Goal: Task Accomplishment & Management: Manage account settings

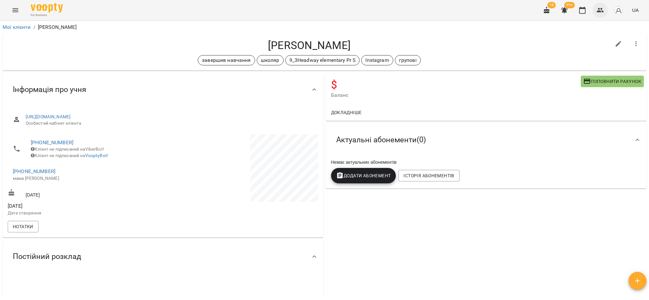
click at [599, 10] on icon "button" at bounding box center [600, 10] width 8 height 8
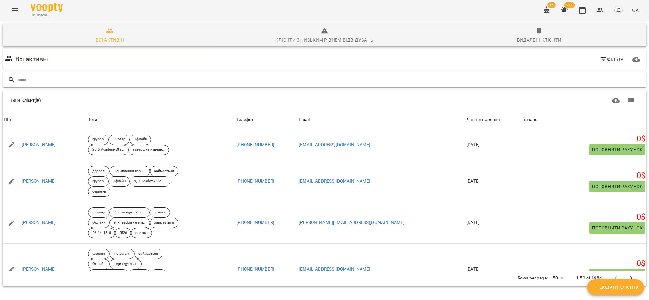
click at [102, 82] on input "text" at bounding box center [331, 80] width 626 height 11
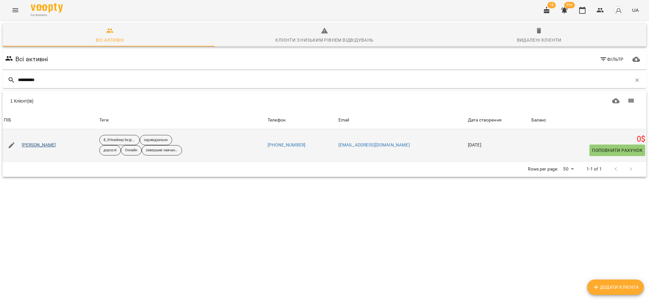
type input "**********"
click at [51, 144] on link "[PERSON_NAME]" at bounding box center [39, 145] width 34 height 6
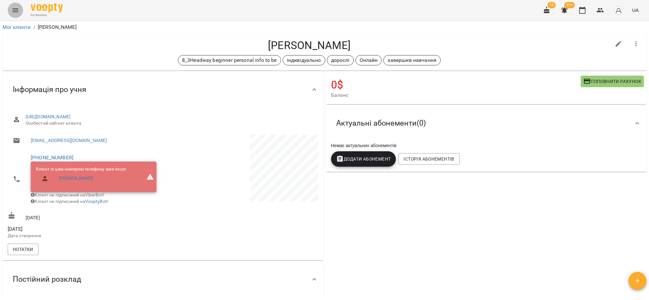
click at [17, 13] on icon "Menu" at bounding box center [16, 10] width 8 height 8
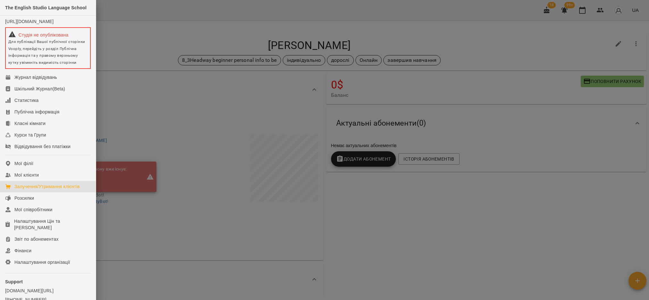
click at [37, 190] on div "Залучення/Утримання клієнтів" at bounding box center [46, 186] width 65 height 6
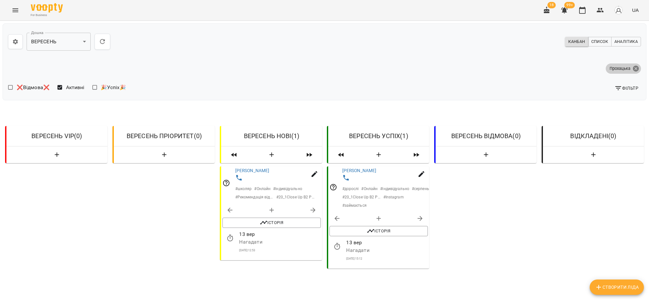
click at [633, 68] on icon at bounding box center [636, 68] width 6 height 6
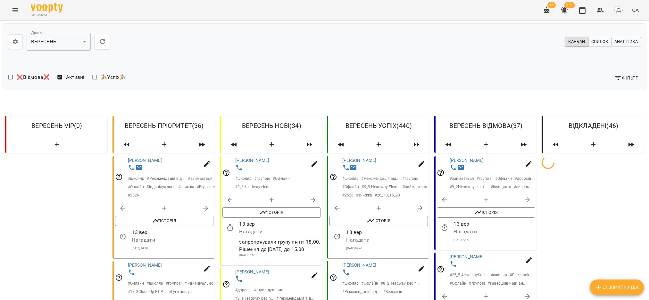
click at [618, 79] on span "Фільтр" at bounding box center [626, 78] width 24 height 8
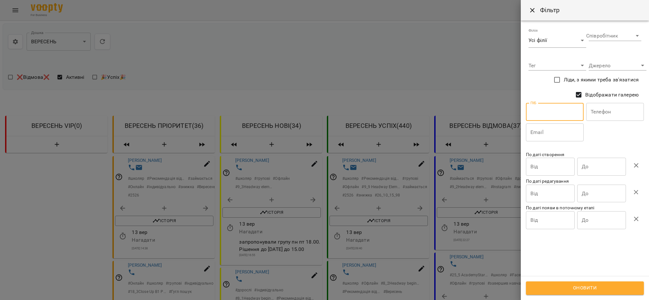
click at [553, 114] on input "text" at bounding box center [555, 112] width 58 height 18
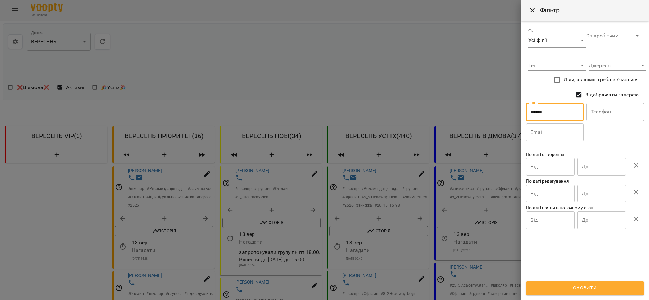
type input "******"
click at [609, 290] on span "Оновити" at bounding box center [585, 288] width 104 height 8
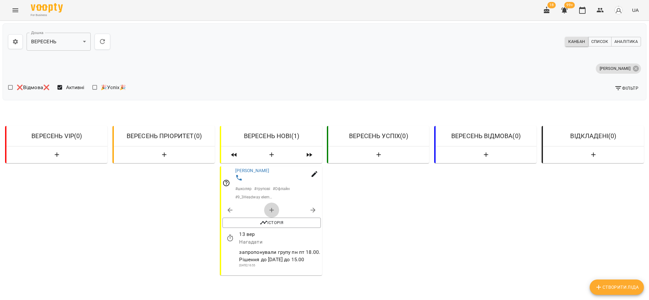
click at [269, 208] on icon "button" at bounding box center [271, 210] width 4 height 4
select select "**********"
select select "*"
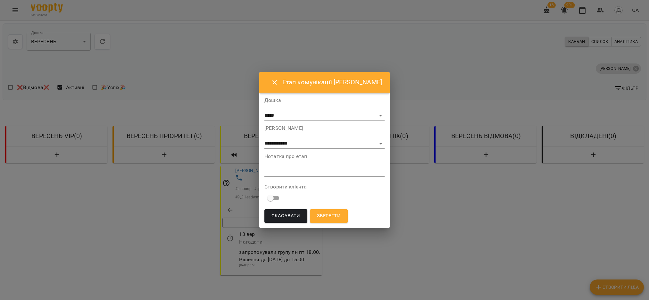
click at [289, 168] on textarea at bounding box center [324, 171] width 120 height 6
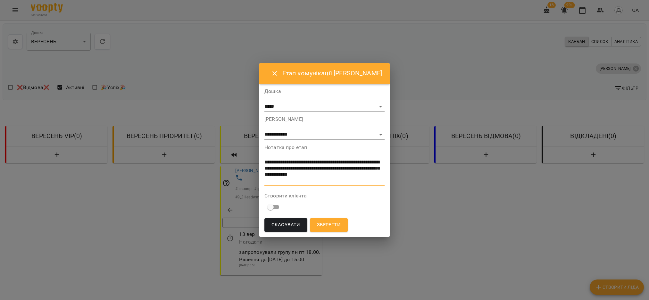
type textarea "**********"
click at [332, 229] on span "Зберегти" at bounding box center [329, 225] width 24 height 8
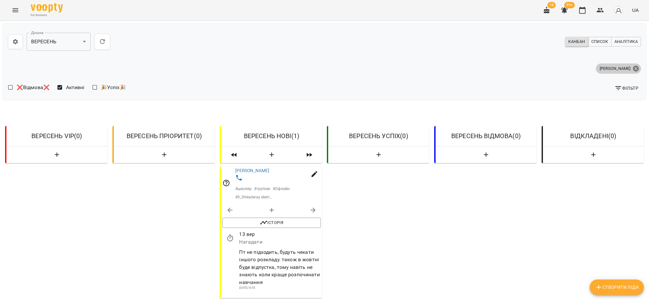
click at [633, 66] on icon at bounding box center [636, 68] width 6 height 6
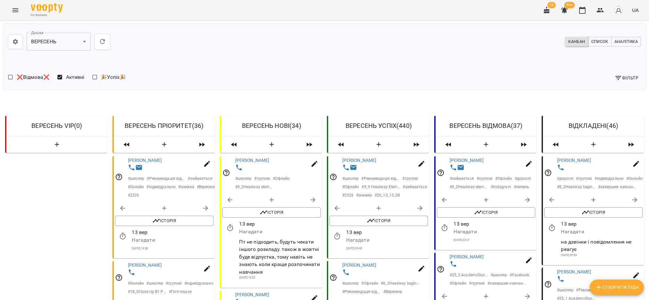
click at [614, 78] on icon "button" at bounding box center [618, 78] width 8 height 8
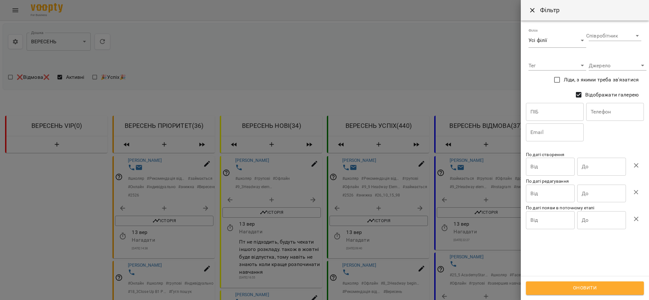
click at [454, 79] on div at bounding box center [324, 150] width 649 height 300
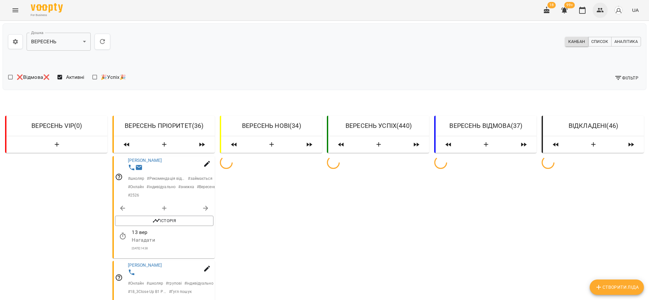
click at [603, 10] on icon "button" at bounding box center [600, 10] width 8 height 8
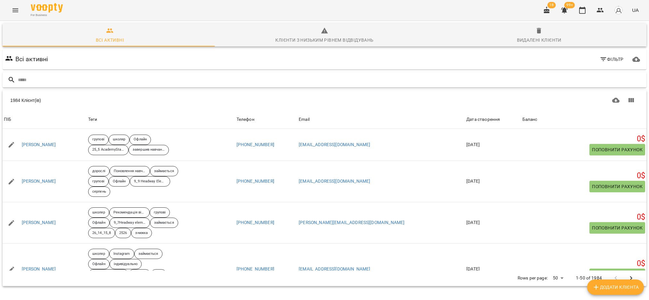
click at [47, 83] on input "text" at bounding box center [331, 80] width 626 height 11
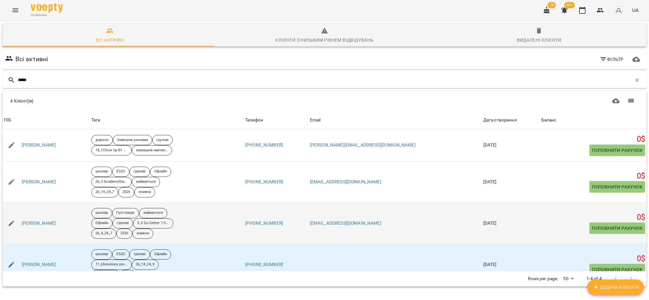
scroll to position [15, 0]
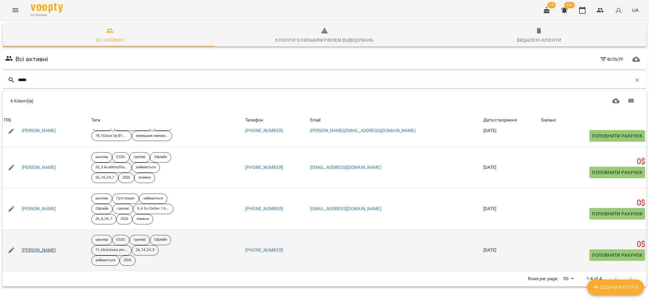
type input "*****"
click at [34, 250] on link "[PERSON_NAME]" at bounding box center [39, 250] width 34 height 6
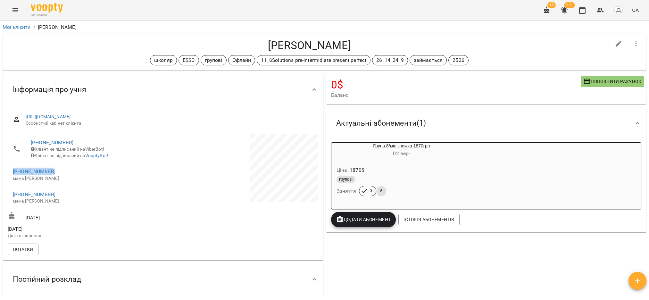
drag, startPoint x: 51, startPoint y: 173, endPoint x: 2, endPoint y: 172, distance: 48.7
click at [3, 172] on div "[URL][DOMAIN_NAME] Особистий кабінет клієнта [PHONE_NUMBER] Клієнт не підписани…" at bounding box center [163, 183] width 321 height 154
copy link "[PHONE_NUMBER]"
drag, startPoint x: 54, startPoint y: 201, endPoint x: 8, endPoint y: 197, distance: 46.3
click at [8, 197] on li "[PHONE_NUMBER] мама [PERSON_NAME]" at bounding box center [85, 197] width 154 height 23
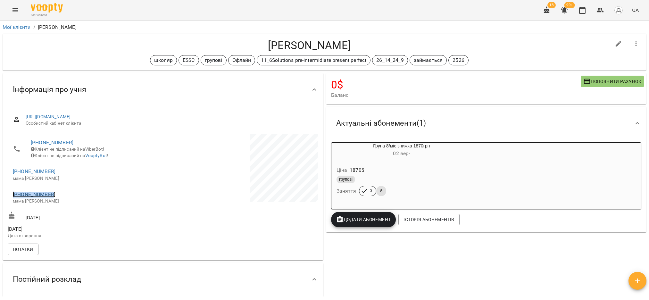
copy link "[PHONE_NUMBER]"
click at [602, 9] on icon "button" at bounding box center [599, 10] width 7 height 4
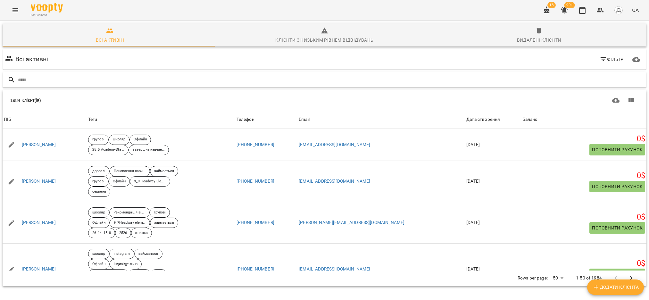
click at [54, 81] on input "text" at bounding box center [331, 80] width 626 height 11
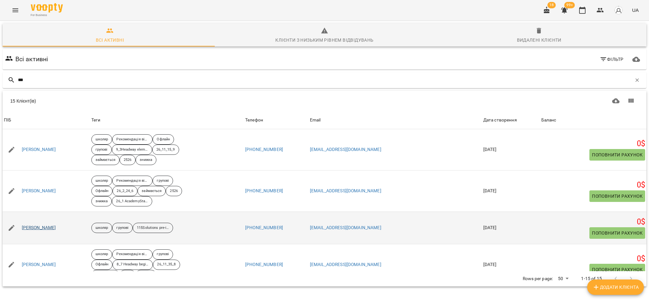
type input "***"
click at [38, 226] on link "[PERSON_NAME]" at bounding box center [39, 228] width 34 height 6
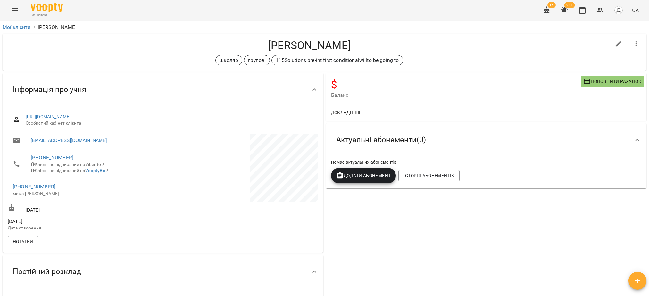
scroll to position [48, 0]
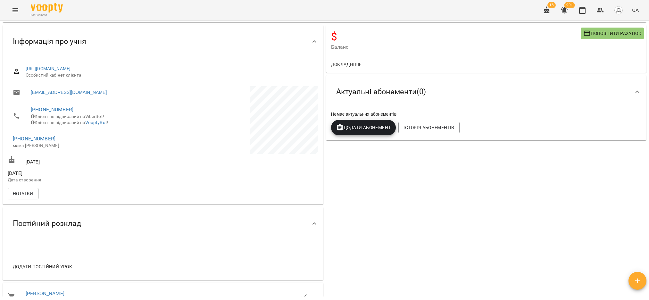
click at [378, 231] on div "$ Баланс Поповнити рахунок Докладніше Актуальні абонементи ( 0 ) Немає актуальн…" at bounding box center [485, 168] width 323 height 288
click at [597, 11] on icon "button" at bounding box center [600, 10] width 8 height 8
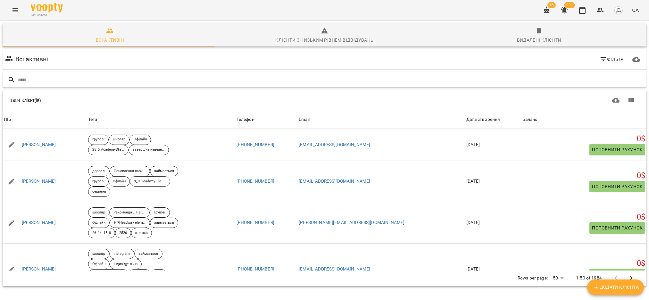
click at [38, 81] on input "text" at bounding box center [331, 80] width 626 height 11
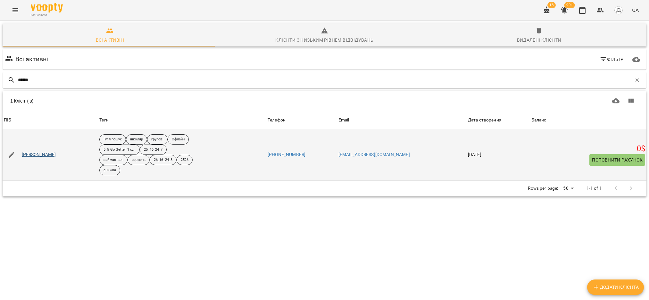
type input "******"
click at [37, 154] on link "[PERSON_NAME]" at bounding box center [39, 154] width 34 height 6
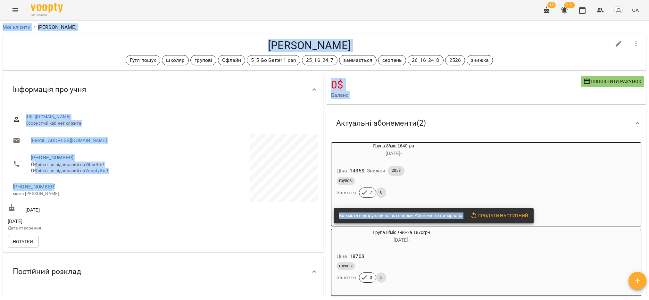
drag, startPoint x: 55, startPoint y: 190, endPoint x: -4, endPoint y: 187, distance: 58.7
click at [0, 187] on html "For Business 18 99+ UA Мої клієнти / Грекін [PERSON_NAME] [PERSON_NAME] пошук ш…" at bounding box center [324, 160] width 649 height 321
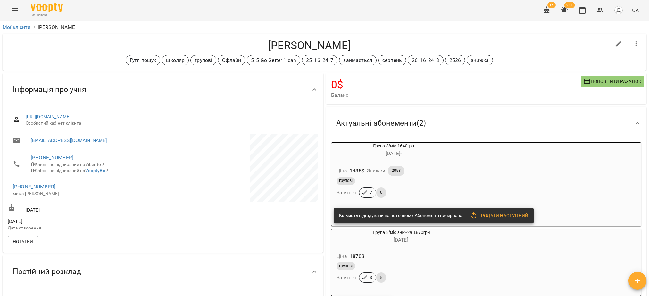
click at [63, 201] on li "[PHONE_NUMBER] мама [PERSON_NAME]" at bounding box center [85, 189] width 154 height 23
drag, startPoint x: 54, startPoint y: 193, endPoint x: 6, endPoint y: 191, distance: 48.4
click at [6, 191] on div "[URL][DOMAIN_NAME] Особистий кабінет клієнта [EMAIL_ADDRESS][DOMAIN_NAME] [PHON…" at bounding box center [163, 179] width 321 height 146
copy link "[PHONE_NUMBER]"
drag, startPoint x: 252, startPoint y: 289, endPoint x: 254, endPoint y: 274, distance: 15.2
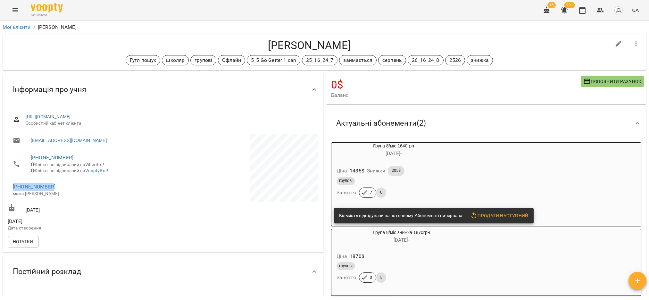
click at [252, 288] on div "Постійний розклад" at bounding box center [163, 271] width 321 height 33
click at [603, 11] on icon "button" at bounding box center [599, 10] width 7 height 4
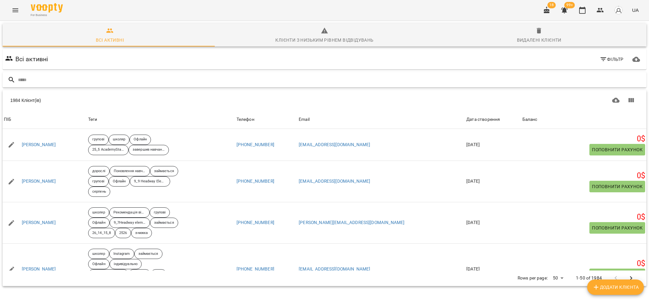
click at [64, 80] on input "text" at bounding box center [331, 80] width 626 height 11
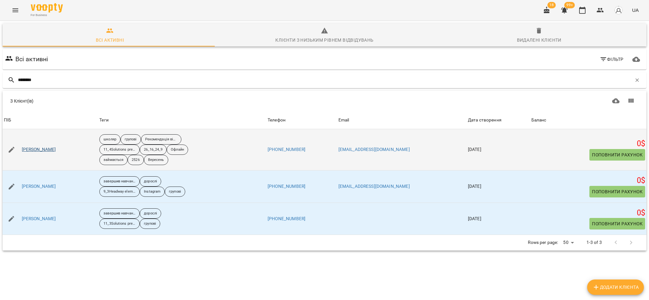
type input "********"
click at [50, 149] on link "[PERSON_NAME]" at bounding box center [39, 149] width 34 height 6
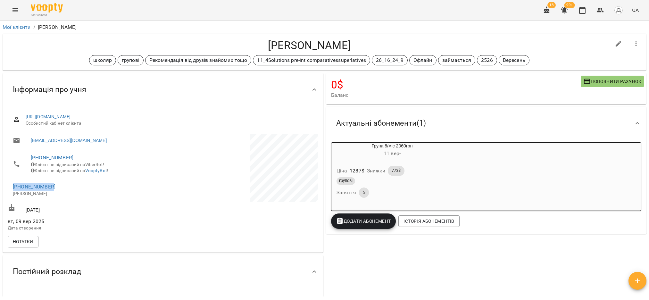
drag, startPoint x: 60, startPoint y: 192, endPoint x: 1, endPoint y: 189, distance: 58.7
click at [1, 189] on div "Інформація про учня [URL][DOMAIN_NAME] Особистий кабінет клієнта [EMAIL_ADDRESS…" at bounding box center [162, 163] width 323 height 182
copy link "[PHONE_NUMBER]"
